Goal: Task Accomplishment & Management: Use online tool/utility

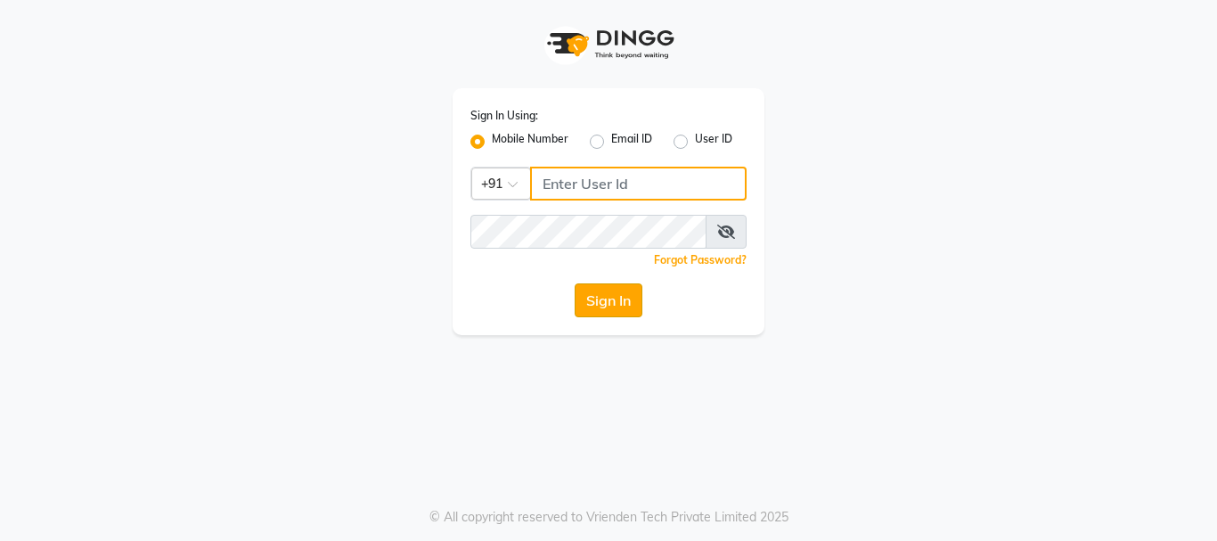
type input "8310049316"
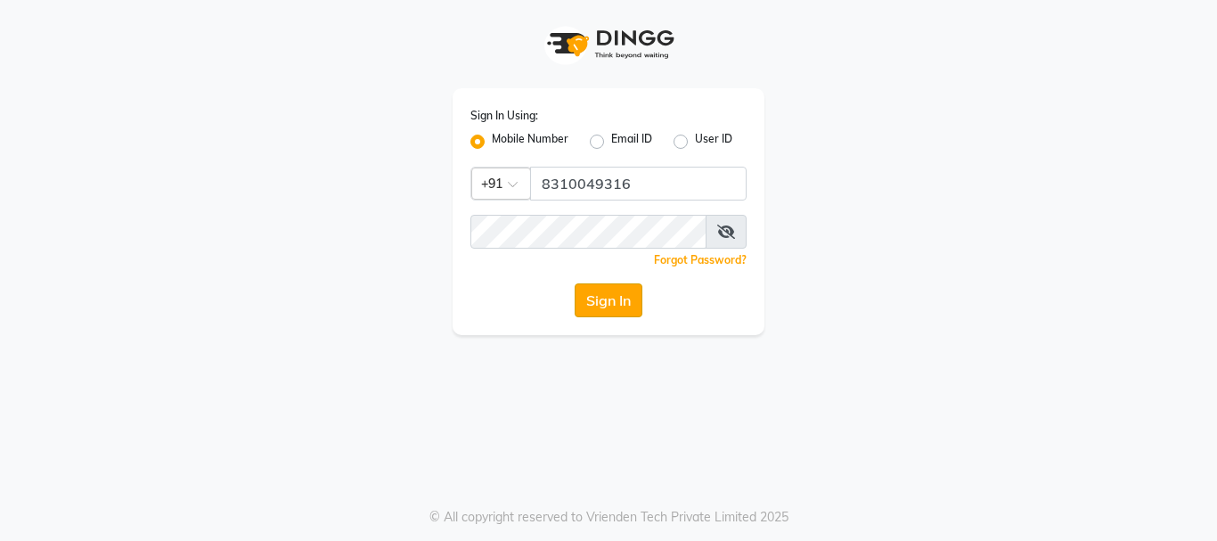
click at [605, 295] on button "Sign In" at bounding box center [609, 300] width 68 height 34
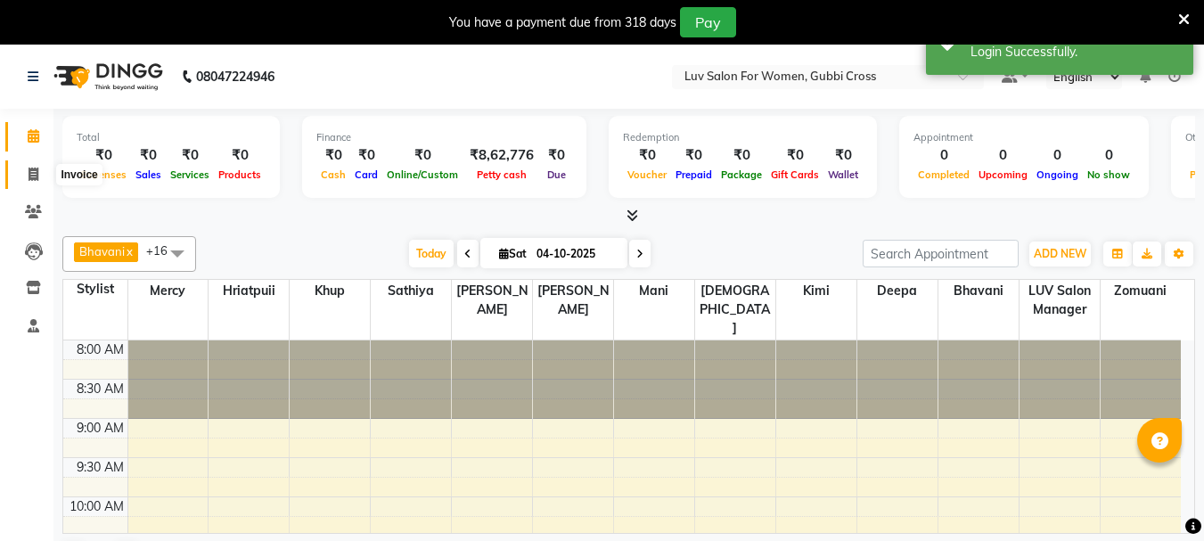
click at [47, 177] on span at bounding box center [33, 175] width 31 height 20
select select "service"
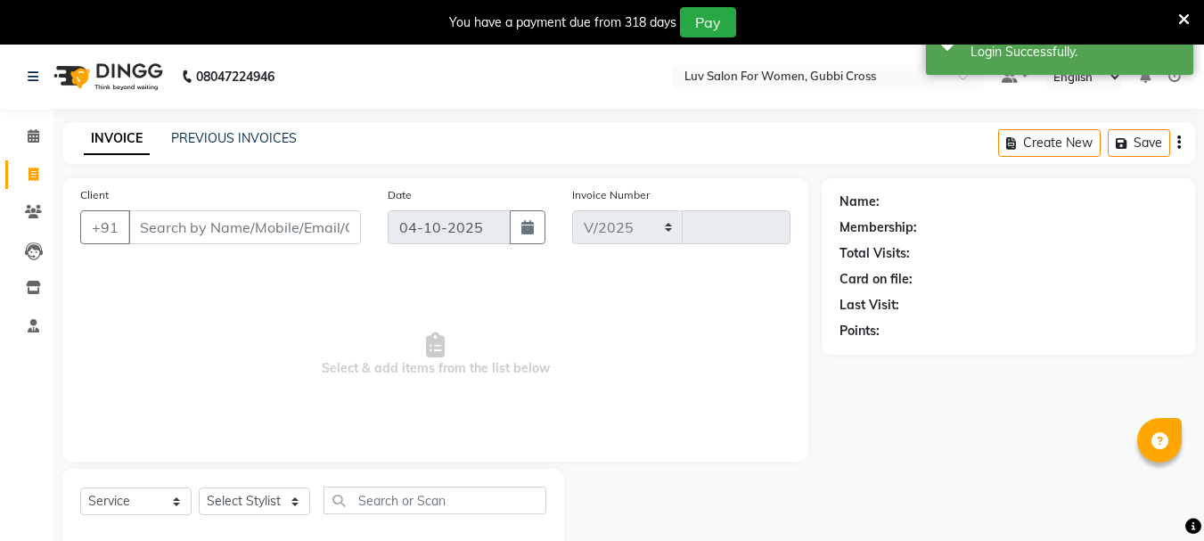
select select "7221"
type input "2905"
